Goal: Task Accomplishment & Management: Manage account settings

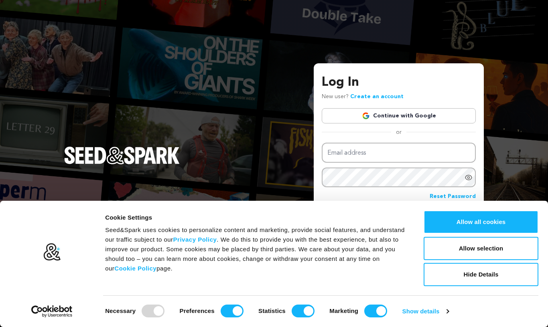
click at [368, 115] on img at bounding box center [366, 116] width 8 height 8
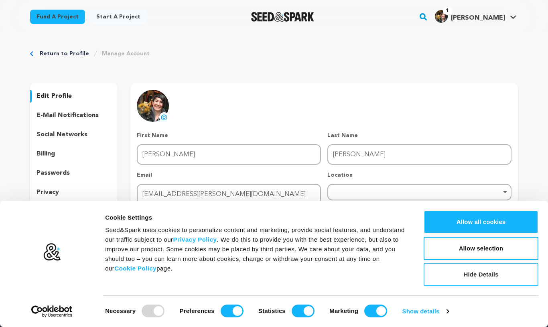
click at [459, 274] on button "Hide Details" at bounding box center [480, 274] width 115 height 23
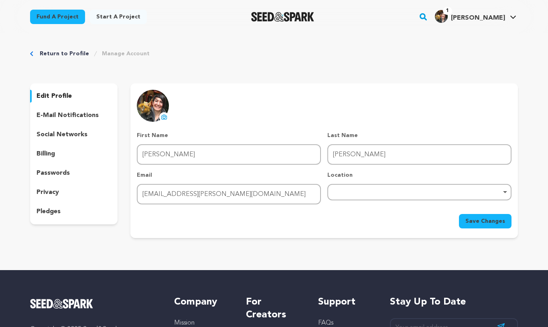
click at [56, 116] on p "e-mail notifications" at bounding box center [67, 116] width 62 height 10
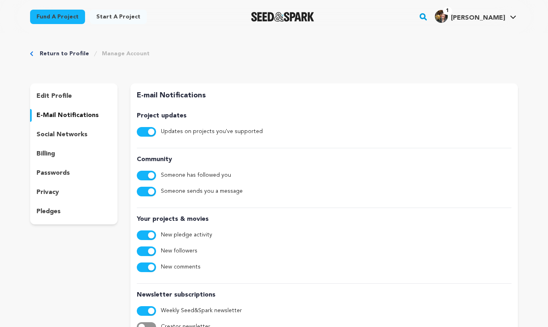
click at [144, 176] on button "button" at bounding box center [146, 176] width 19 height 10
click at [149, 191] on span "button" at bounding box center [151, 191] width 6 height 6
click at [146, 237] on button "button" at bounding box center [146, 236] width 19 height 10
click at [146, 268] on button "button" at bounding box center [146, 268] width 19 height 10
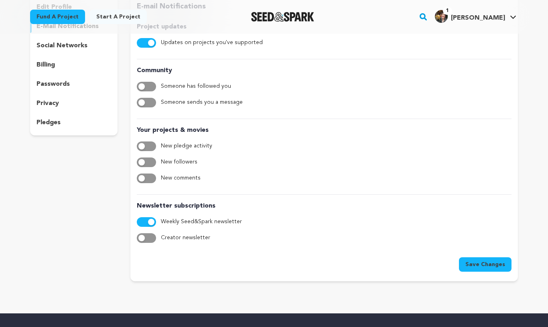
scroll to position [98, 0]
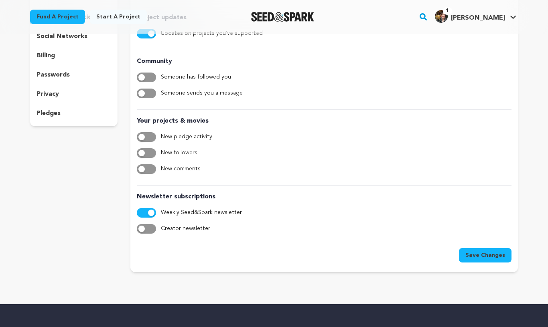
click at [141, 207] on div "Newsletter subscriptions Weekly Seed&Spark newsletter Creator newsletter" at bounding box center [324, 211] width 375 height 53
click at [145, 213] on button "button" at bounding box center [146, 213] width 19 height 10
